Goal: Transaction & Acquisition: Download file/media

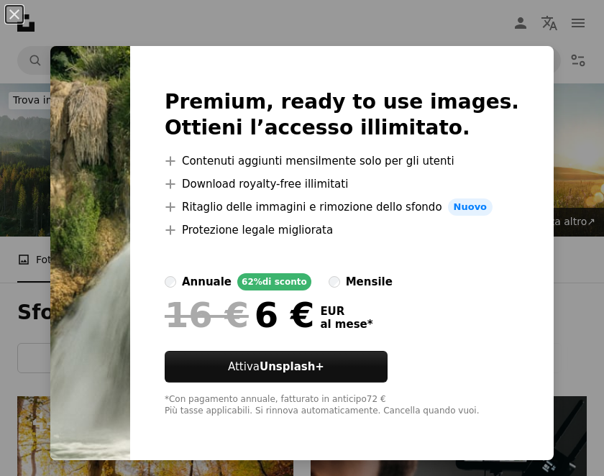
scroll to position [821, 0]
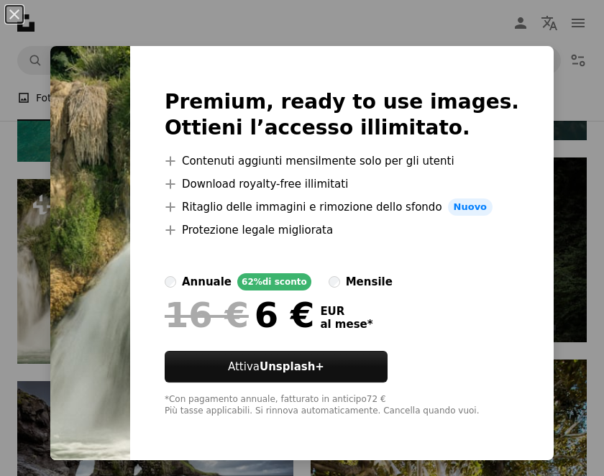
click at [584, 212] on div "An X shape Premium, ready to use images. Ottieni l’accesso illimitato. A plus s…" at bounding box center [302, 238] width 604 height 476
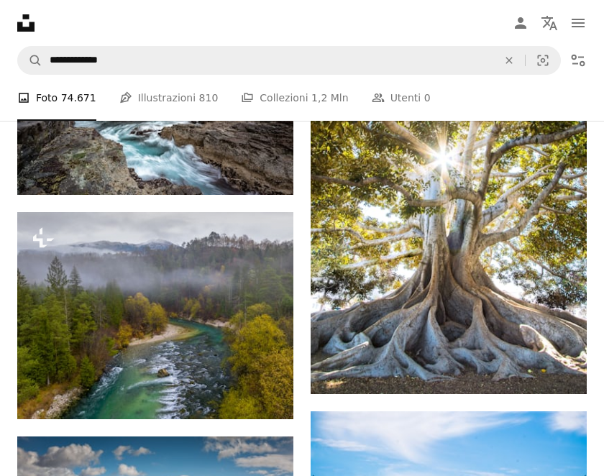
scroll to position [1191, 0]
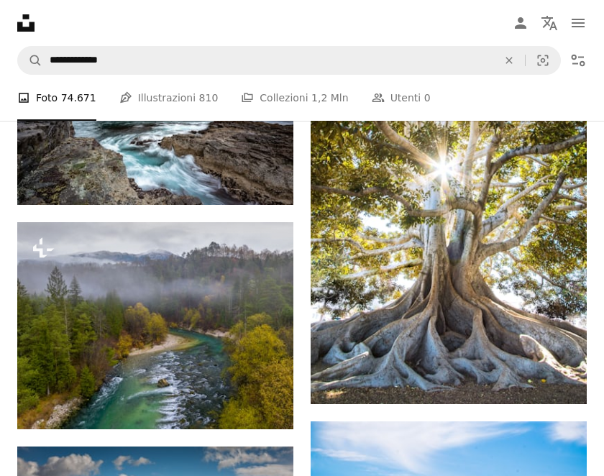
click at [556, 375] on link "Arrow pointing down" at bounding box center [557, 378] width 29 height 23
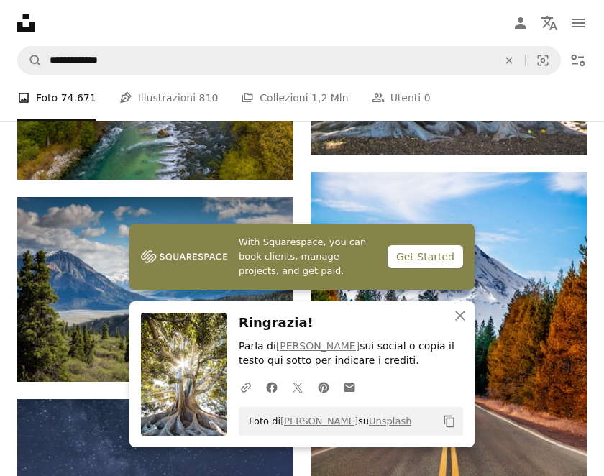
scroll to position [1446, 0]
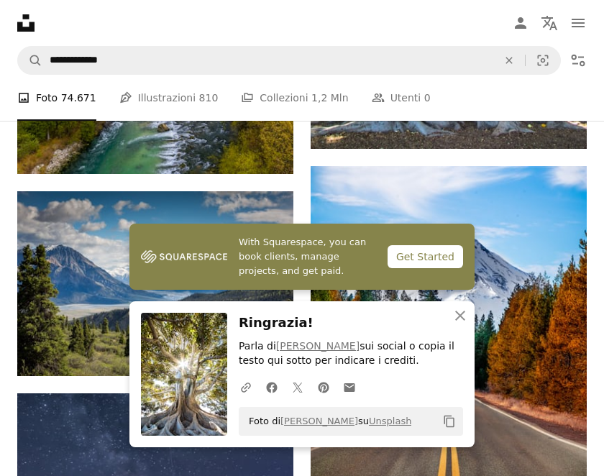
click at [456, 321] on icon "button" at bounding box center [460, 315] width 10 height 10
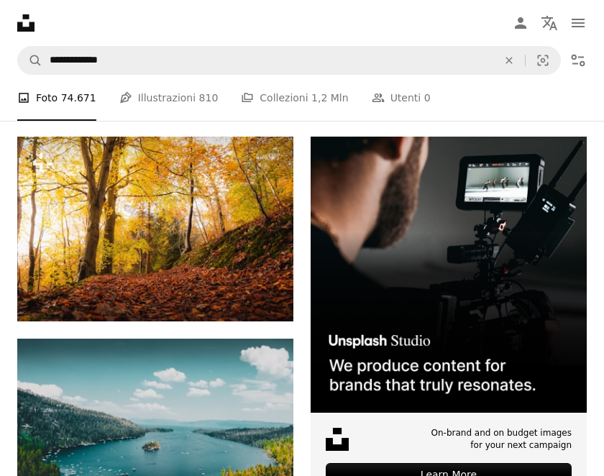
scroll to position [254, 0]
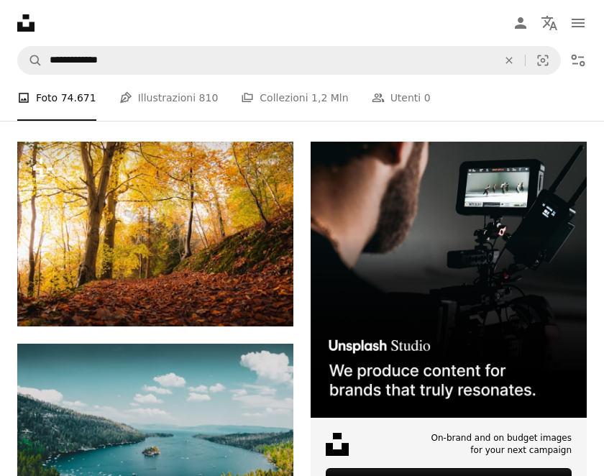
click at [249, 295] on button "A lock Download" at bounding box center [238, 300] width 80 height 23
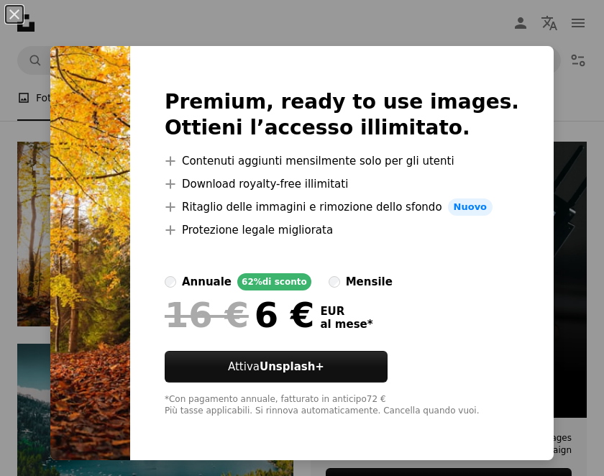
click at [581, 182] on div "An X shape Premium, ready to use images. Ottieni l’accesso illimitato. A plus s…" at bounding box center [302, 238] width 604 height 476
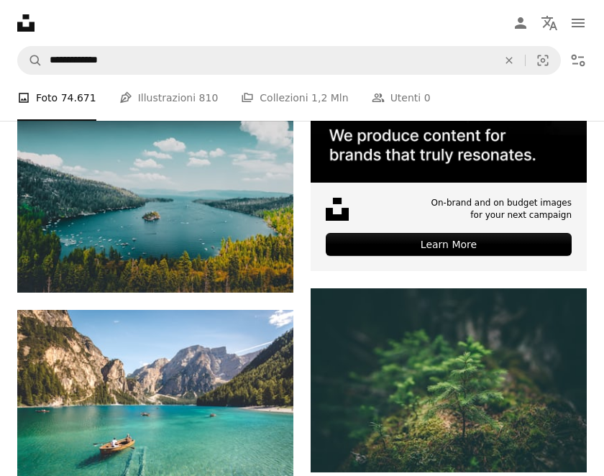
scroll to position [474, 0]
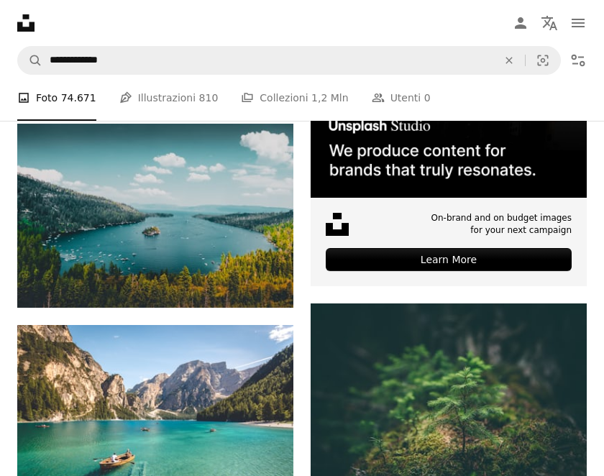
click at [277, 475] on link "Arrow pointing down" at bounding box center [264, 482] width 29 height 23
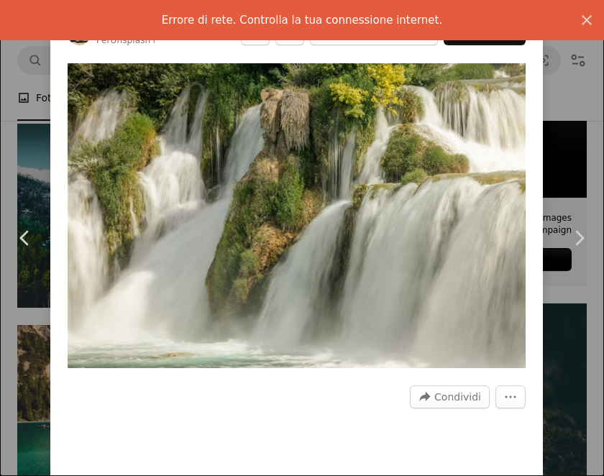
click at [227, 267] on img "Ingrandisci questa immagine" at bounding box center [297, 215] width 458 height 305
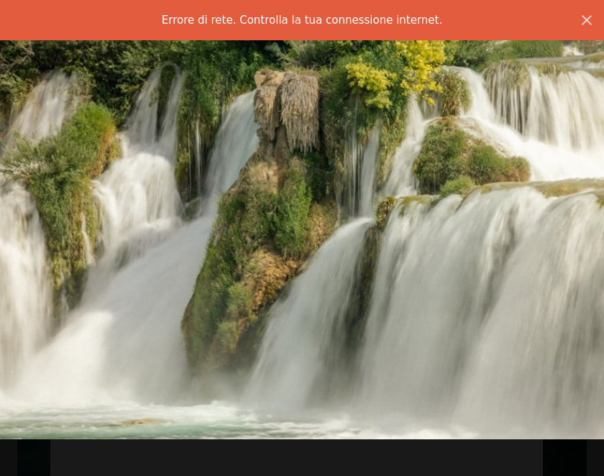
click at [253, 236] on img "Rimpicciolisci questa immagine" at bounding box center [301, 238] width 605 height 403
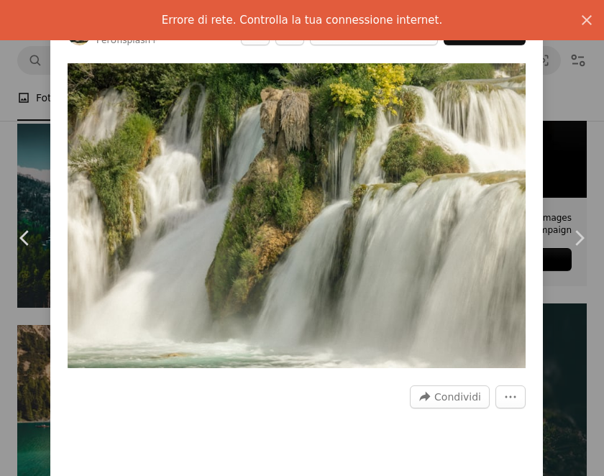
scroll to position [865, 0]
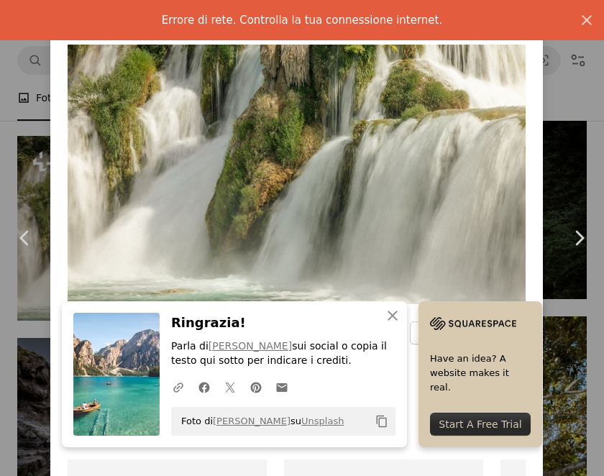
click at [397, 324] on icon "An X shape" at bounding box center [392, 315] width 17 height 17
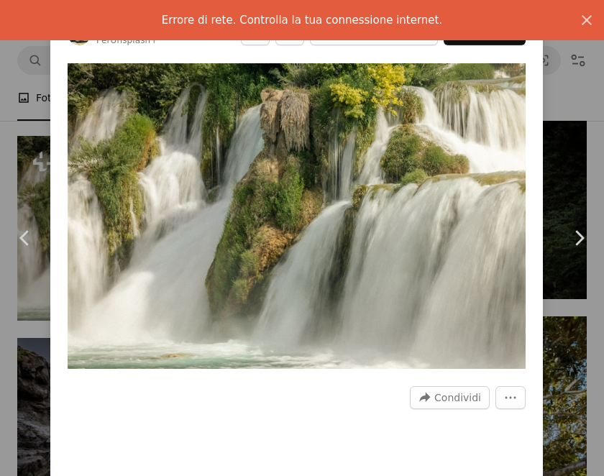
scroll to position [0, 0]
click at [583, 21] on icon "An X shape" at bounding box center [586, 19] width 17 height 17
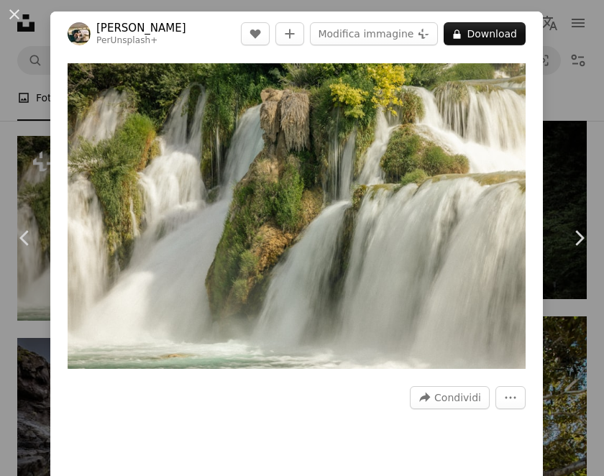
click at [509, 35] on button "A lock Download" at bounding box center [484, 33] width 82 height 23
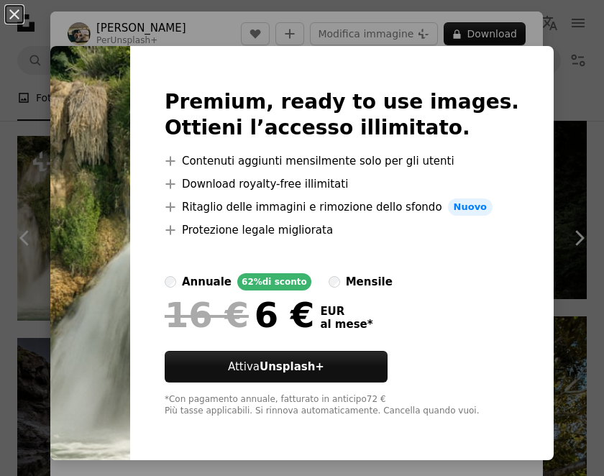
click at [594, 134] on div "An X shape Premium, ready to use images. Ottieni l’accesso illimitato. A plus s…" at bounding box center [302, 238] width 604 height 476
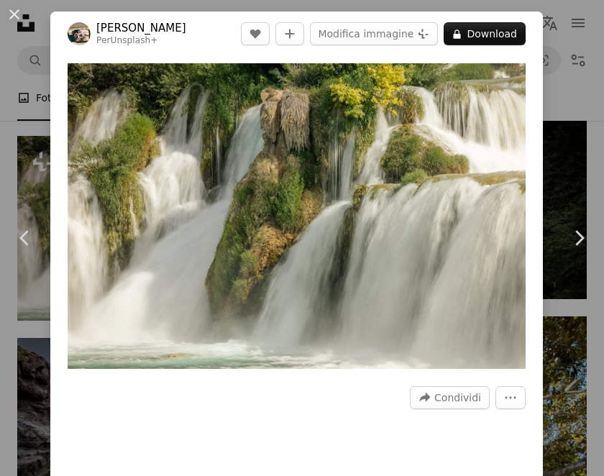
click at [596, 351] on div "An X shape Chevron left Chevron right Hans Per Unsplash+ A heart A plus sign Mo…" at bounding box center [302, 238] width 604 height 476
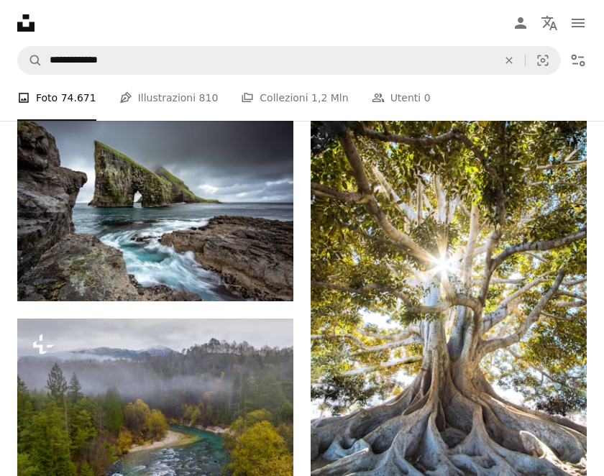
scroll to position [1095, 0]
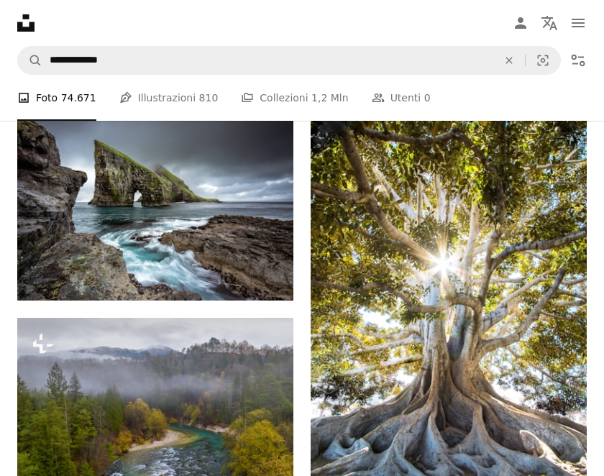
click at [276, 269] on link "Arrow pointing down" at bounding box center [264, 274] width 29 height 23
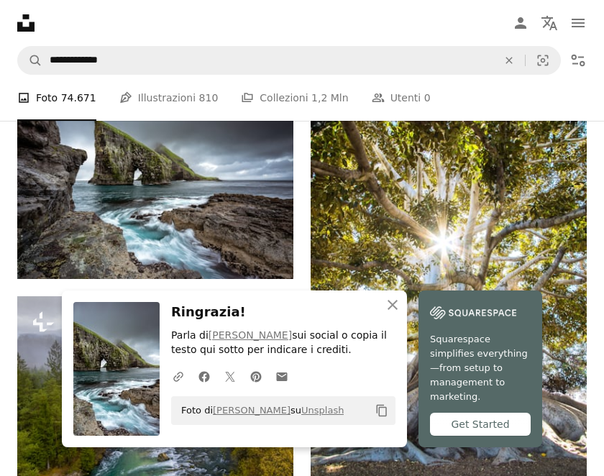
click at [392, 313] on icon "An X shape" at bounding box center [392, 304] width 17 height 17
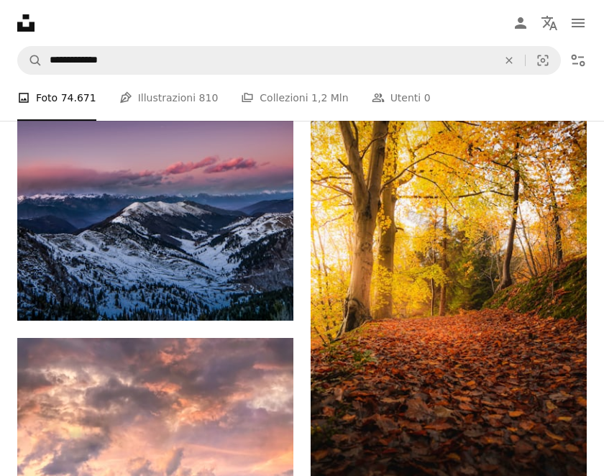
scroll to position [1932, 0]
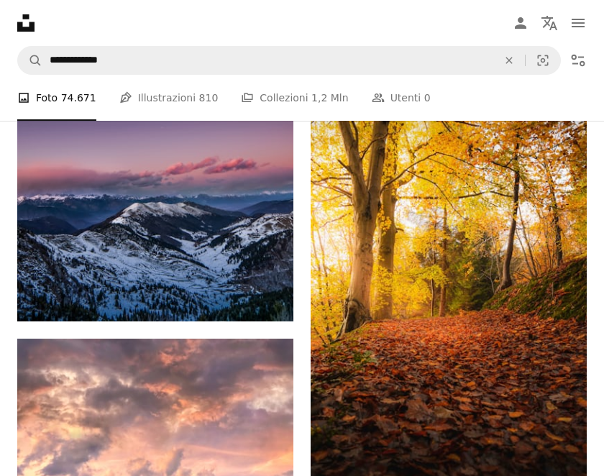
click at [532, 475] on button "A lock Download" at bounding box center [532, 471] width 80 height 23
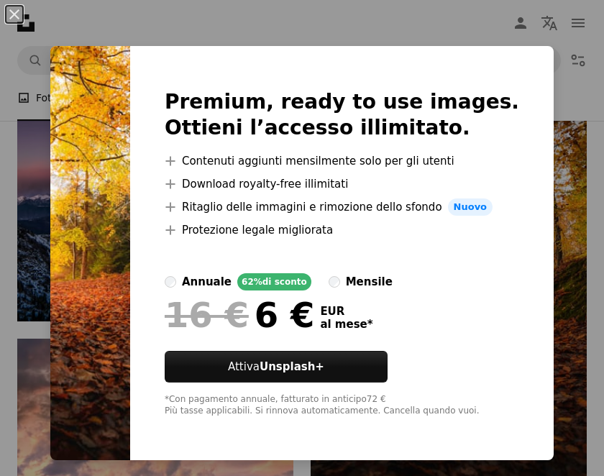
click at [595, 314] on div "An X shape Premium, ready to use images. Ottieni l’accesso illimitato. A plus s…" at bounding box center [302, 238] width 604 height 476
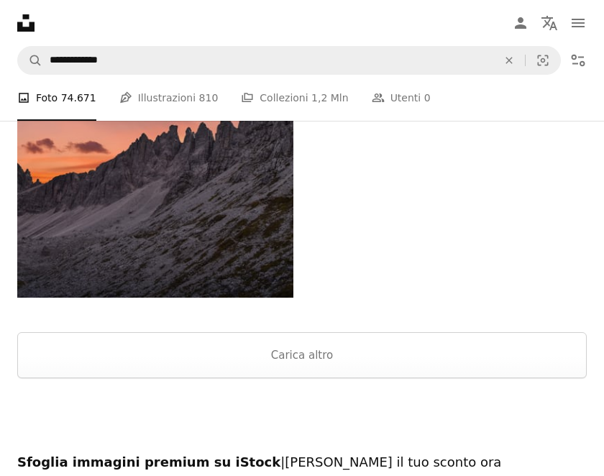
scroll to position [3452, 0]
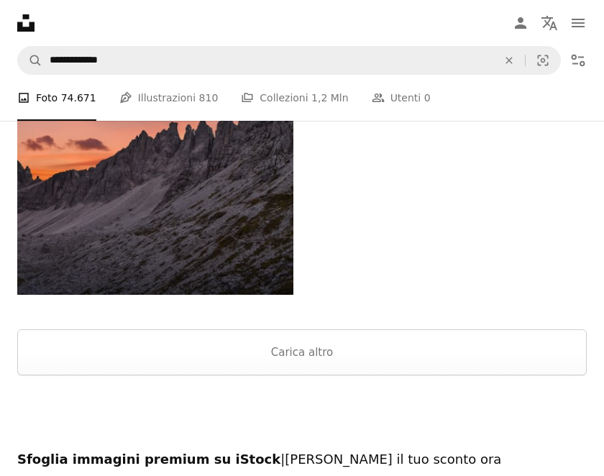
click at [308, 341] on button "Carica altro" at bounding box center [301, 352] width 569 height 46
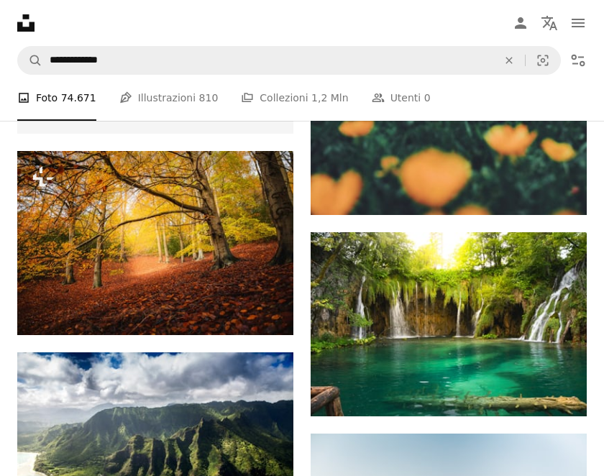
scroll to position [4483, 0]
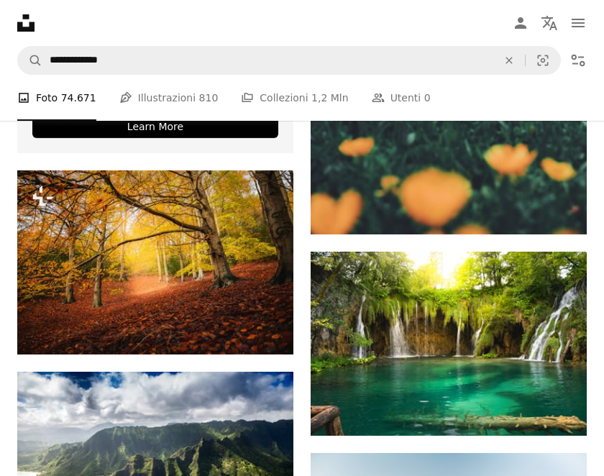
click at [261, 333] on button "A lock Download" at bounding box center [238, 328] width 80 height 23
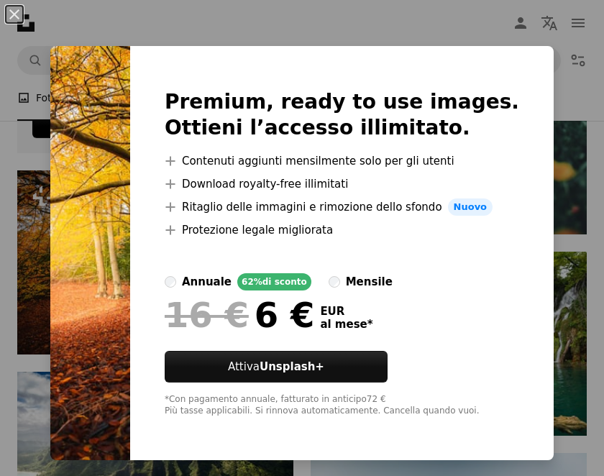
click at [591, 288] on div "An X shape Premium, ready to use images. Ottieni l’accesso illimitato. A plus s…" at bounding box center [302, 238] width 604 height 476
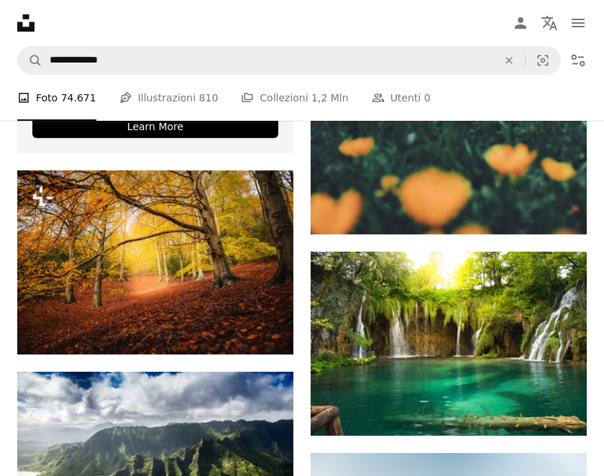
click at [566, 420] on link "Arrow pointing down" at bounding box center [557, 409] width 29 height 23
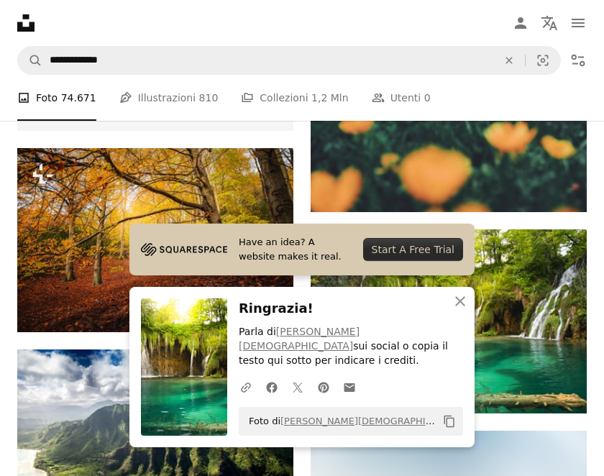
click at [462, 310] on icon "An X shape" at bounding box center [459, 300] width 17 height 17
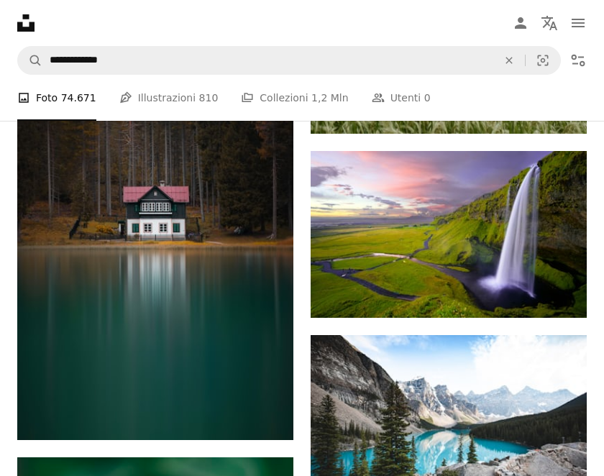
scroll to position [14911, 0]
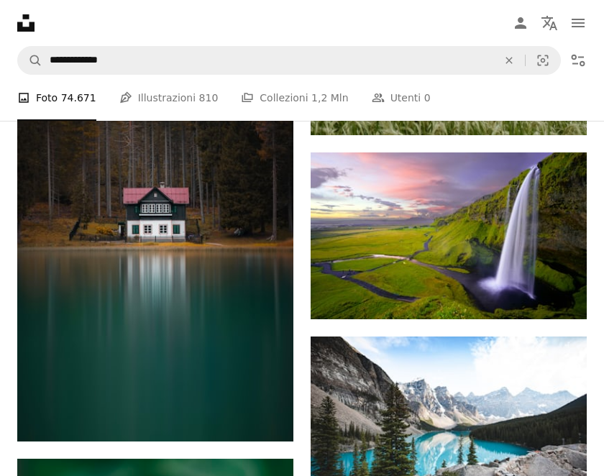
click at [560, 301] on icon "Arrow pointing down" at bounding box center [557, 292] width 11 height 17
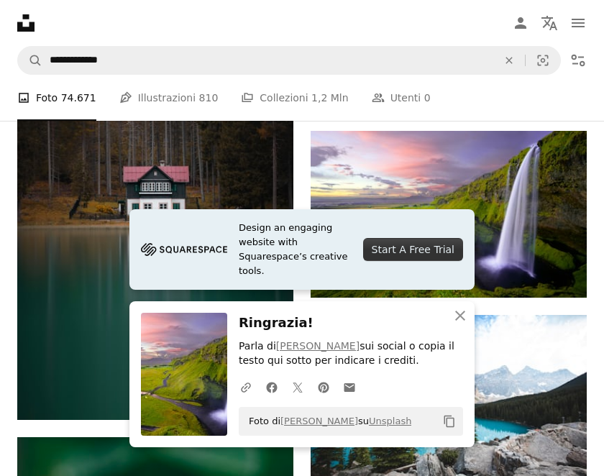
click at [465, 324] on icon "An X shape" at bounding box center [459, 315] width 17 height 17
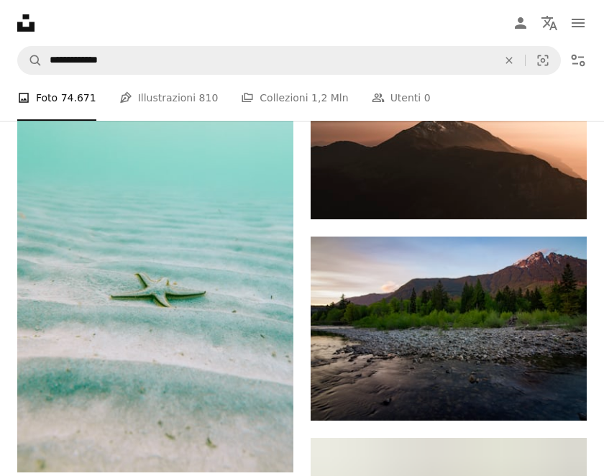
scroll to position [16121, 0]
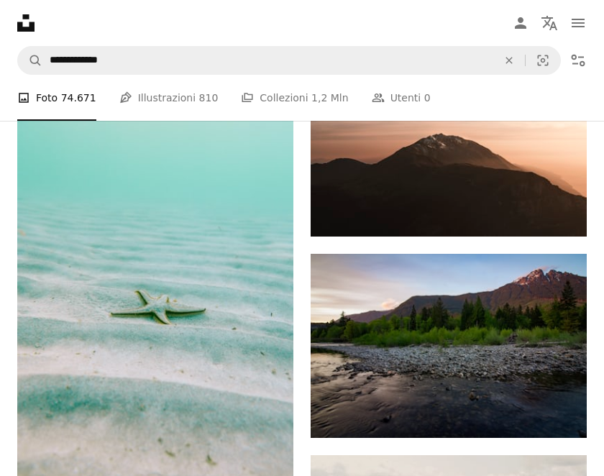
click at [272, 459] on link "Arrow pointing down" at bounding box center [264, 463] width 29 height 23
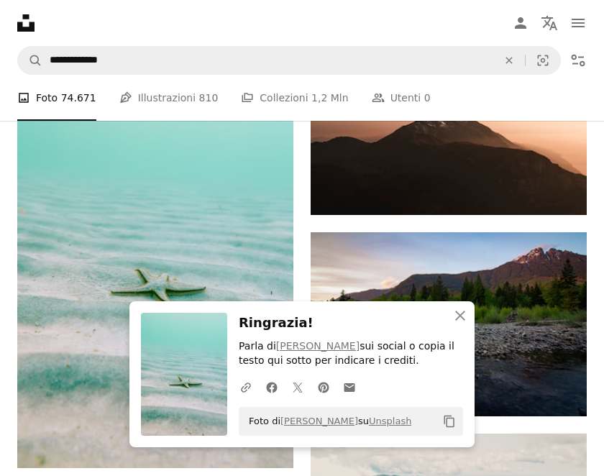
click at [469, 330] on button "An X shape Chiudi" at bounding box center [460, 315] width 29 height 29
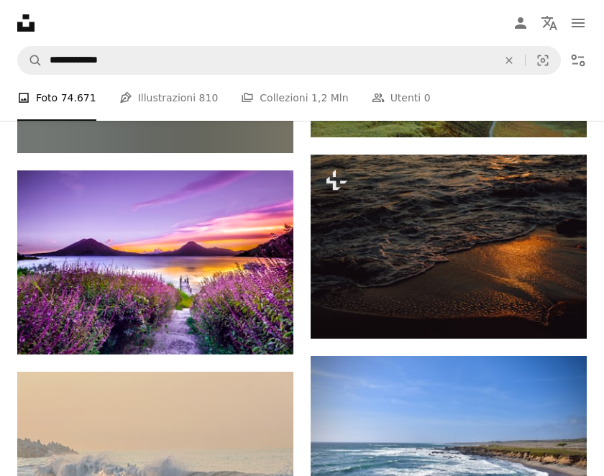
scroll to position [18377, 0]
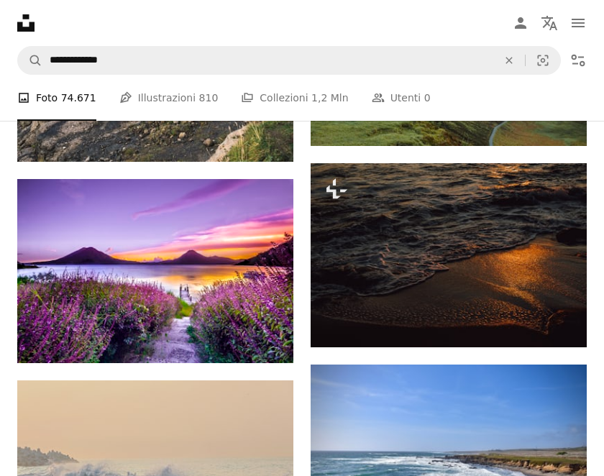
click at [263, 338] on icon "Arrow pointing down" at bounding box center [264, 336] width 11 height 17
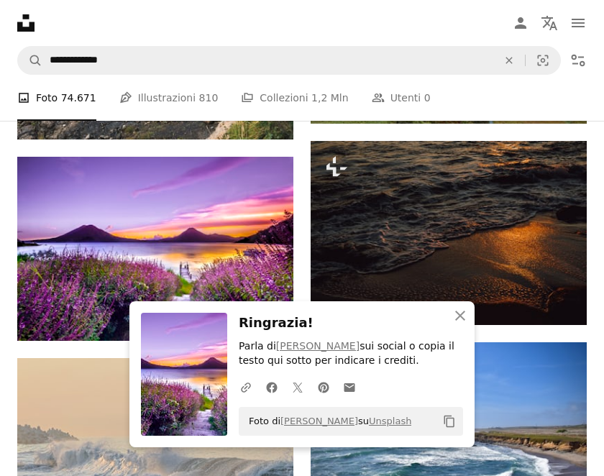
click at [462, 330] on button "An X shape Chiudi" at bounding box center [460, 315] width 29 height 29
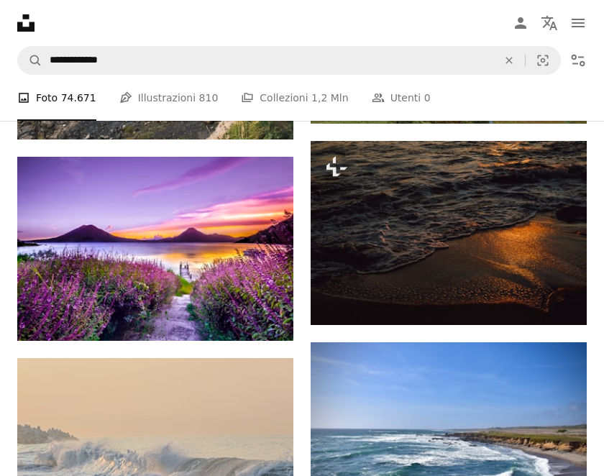
click at [546, 310] on button "A lock Download" at bounding box center [532, 298] width 80 height 23
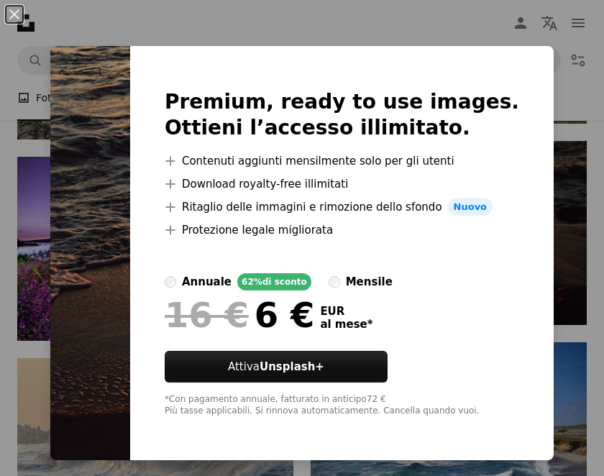
click at [586, 273] on div "An X shape Premium, ready to use images. Ottieni l’accesso illimitato. A plus s…" at bounding box center [302, 238] width 604 height 476
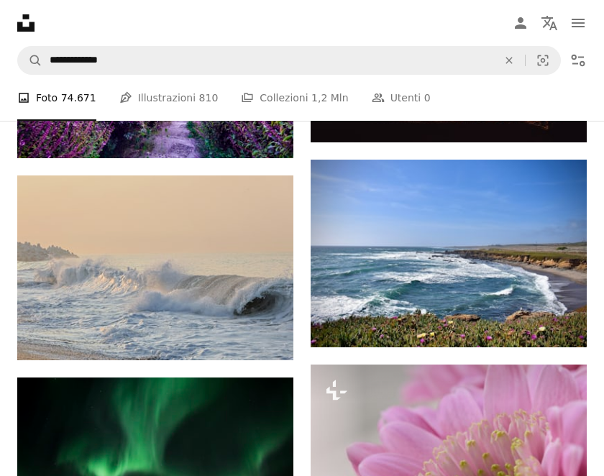
scroll to position [18574, 0]
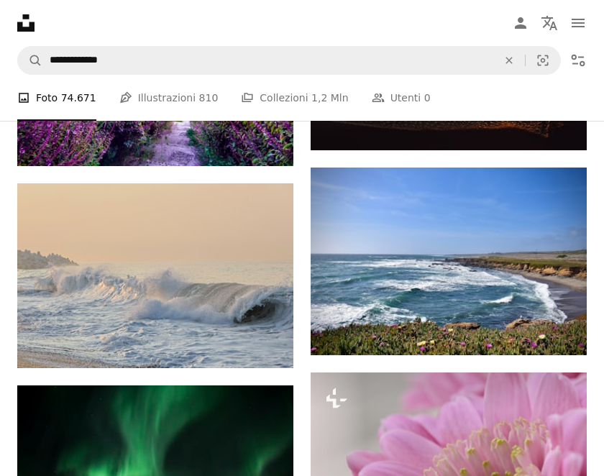
click at [265, 337] on icon "Arrow pointing down" at bounding box center [264, 341] width 11 height 17
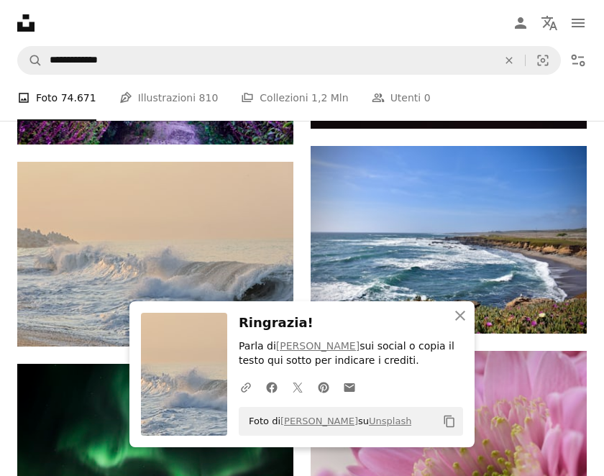
click at [464, 321] on icon "button" at bounding box center [460, 315] width 10 height 10
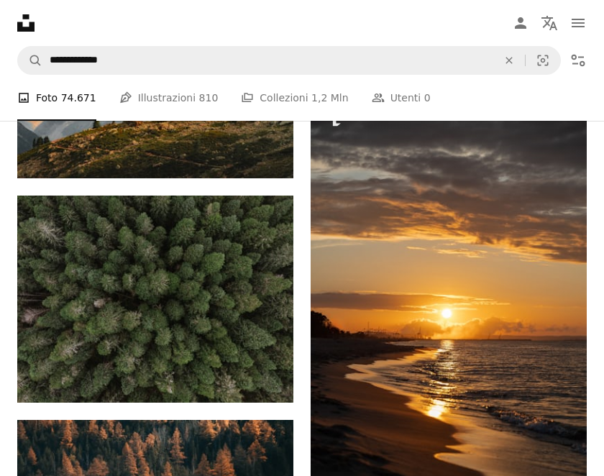
scroll to position [22566, 0]
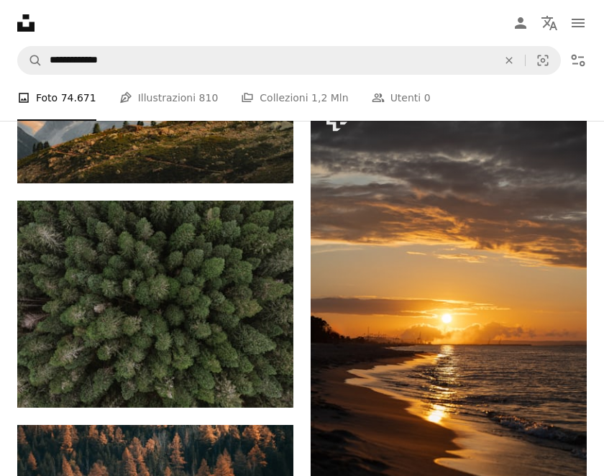
click at [518, 475] on button "A lock Download" at bounding box center [532, 483] width 80 height 23
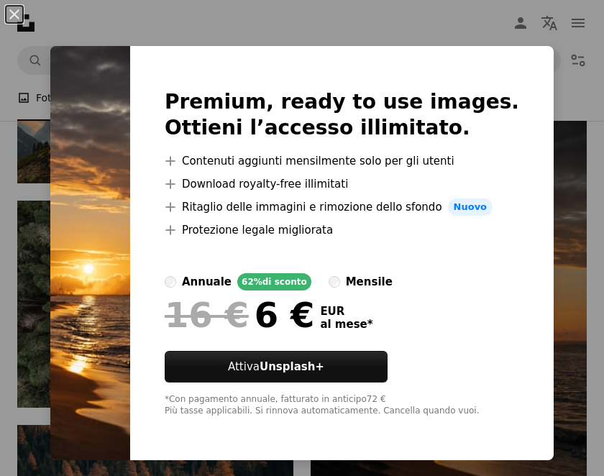
click at [600, 300] on div "An X shape Premium, ready to use images. Ottieni l’accesso illimitato. A plus s…" at bounding box center [302, 238] width 604 height 476
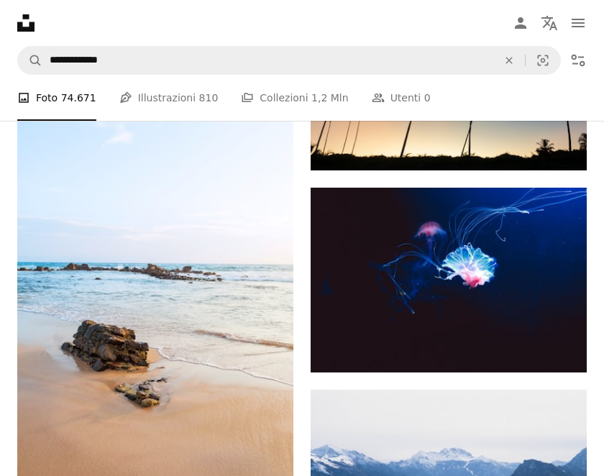
scroll to position [42603, 0]
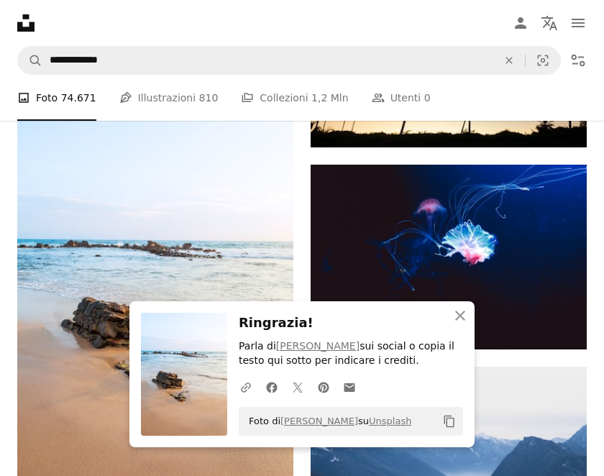
click at [461, 330] on button "An X shape Chiudi" at bounding box center [460, 315] width 29 height 29
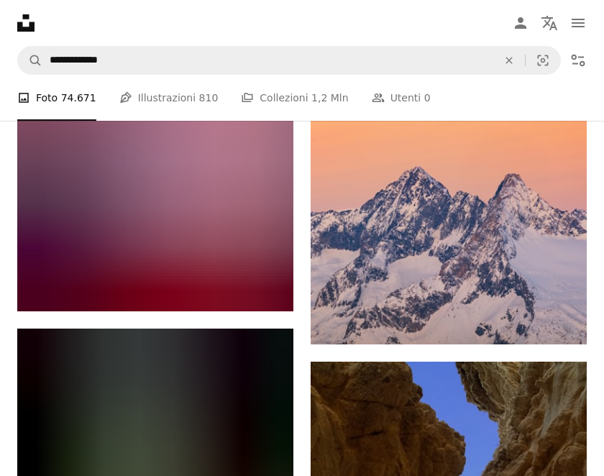
scroll to position [57515, 0]
